Goal: Obtain resource: Download file/media

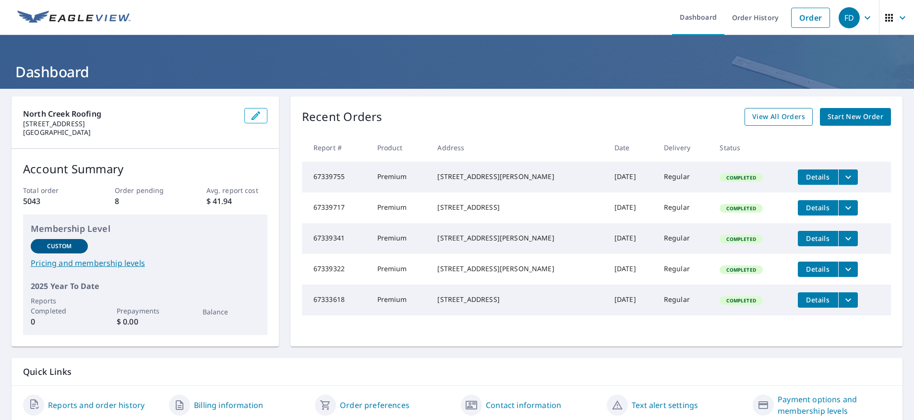
click at [765, 116] on span "View All Orders" at bounding box center [778, 117] width 53 height 12
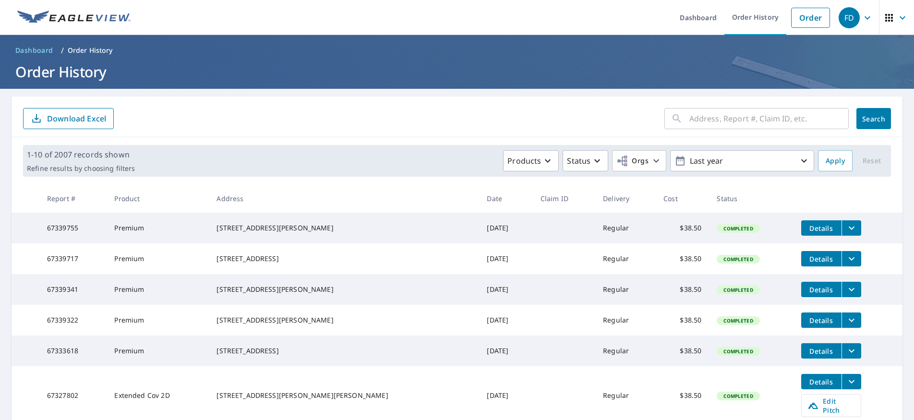
click at [764, 123] on input "text" at bounding box center [769, 118] width 159 height 27
paste input "[STREET_ADDRESS]"
type input "2509"
click at [874, 118] on span "Search" at bounding box center [873, 118] width 19 height 9
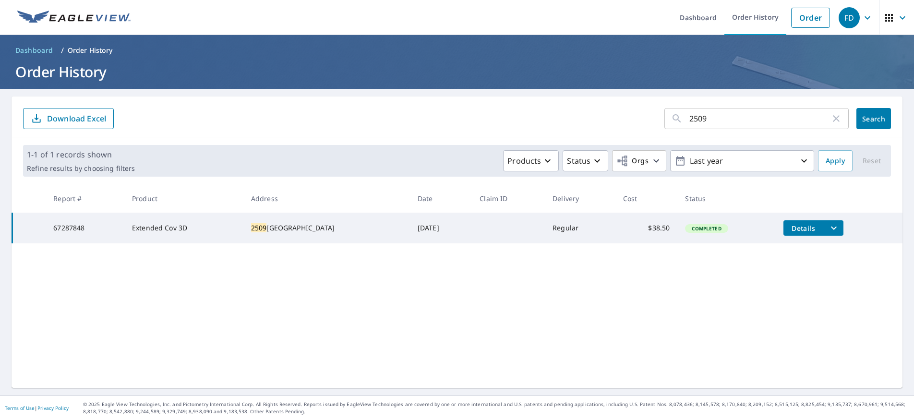
click at [831, 228] on icon "filesDropdownBtn-67287848" at bounding box center [834, 228] width 6 height 3
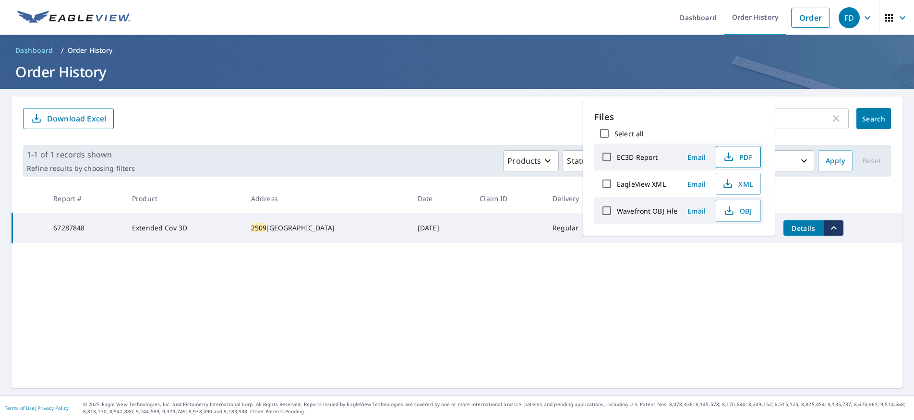
click at [740, 161] on span "PDF" at bounding box center [737, 157] width 31 height 12
